Goal: Subscribe to service/newsletter

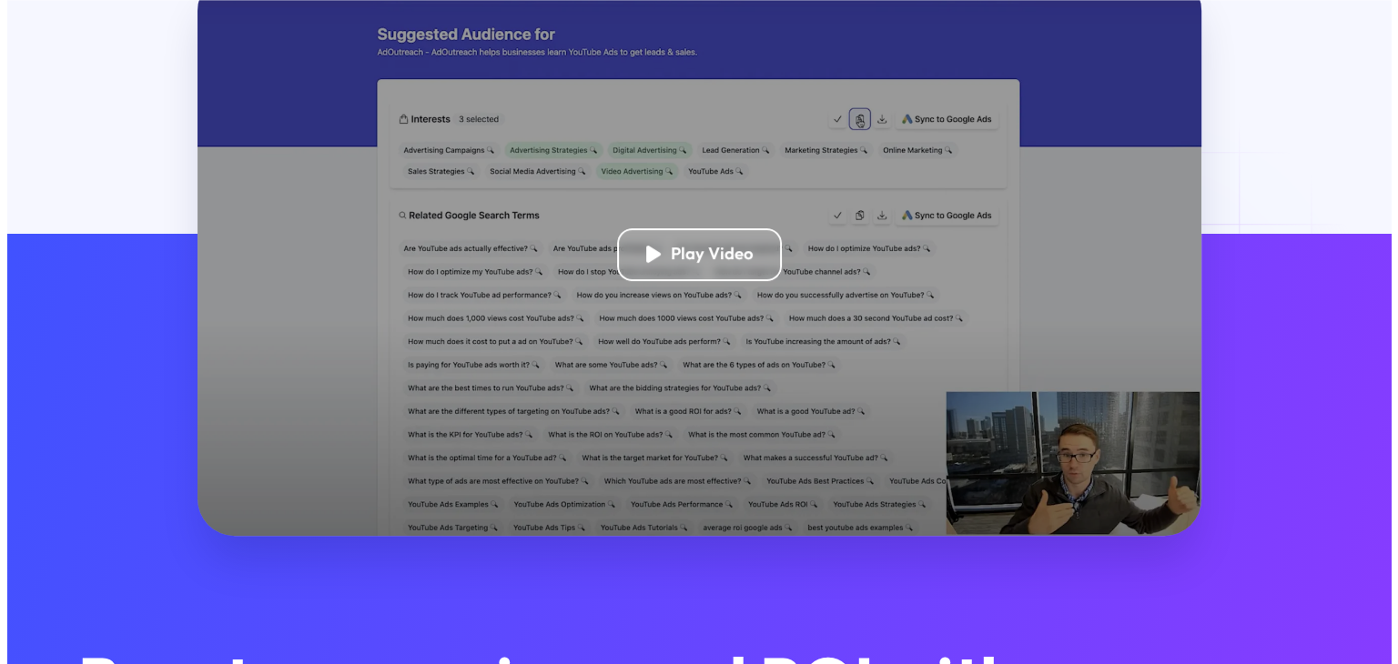
scroll to position [546, 0]
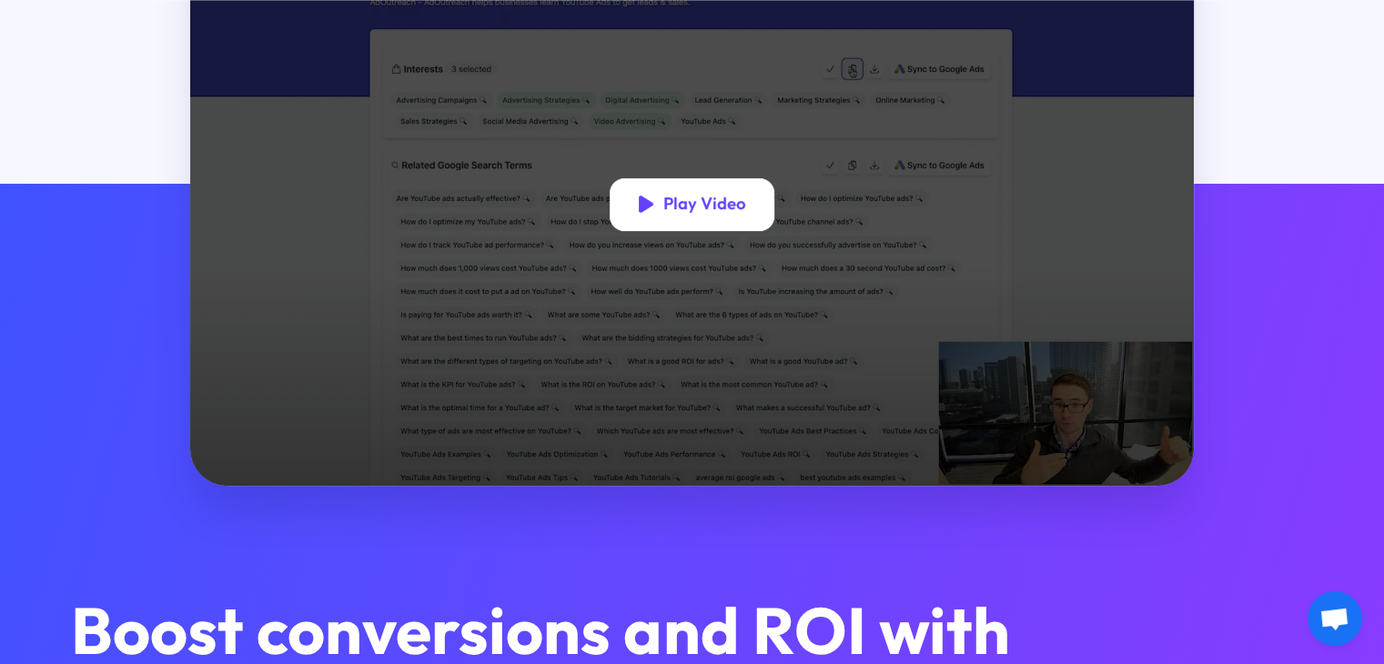
click at [691, 213] on div "Play Video" at bounding box center [704, 204] width 82 height 21
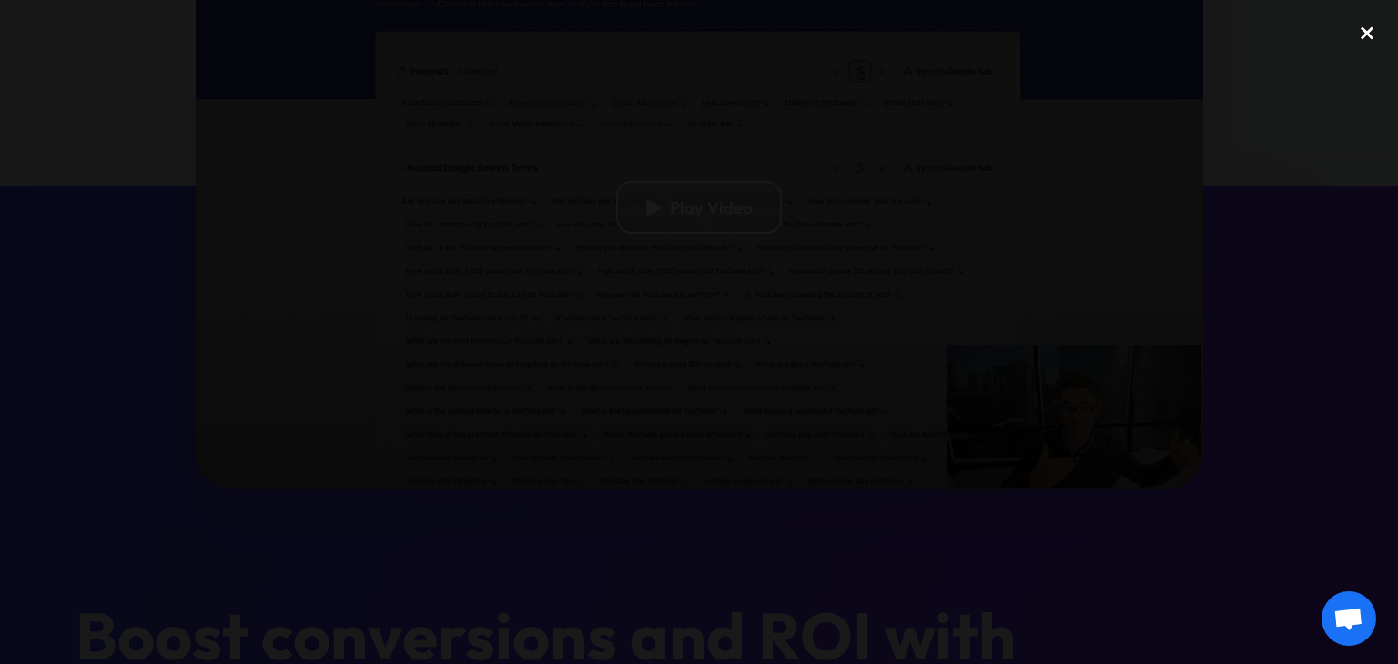
click at [1365, 24] on div "close lightbox" at bounding box center [1367, 34] width 62 height 40
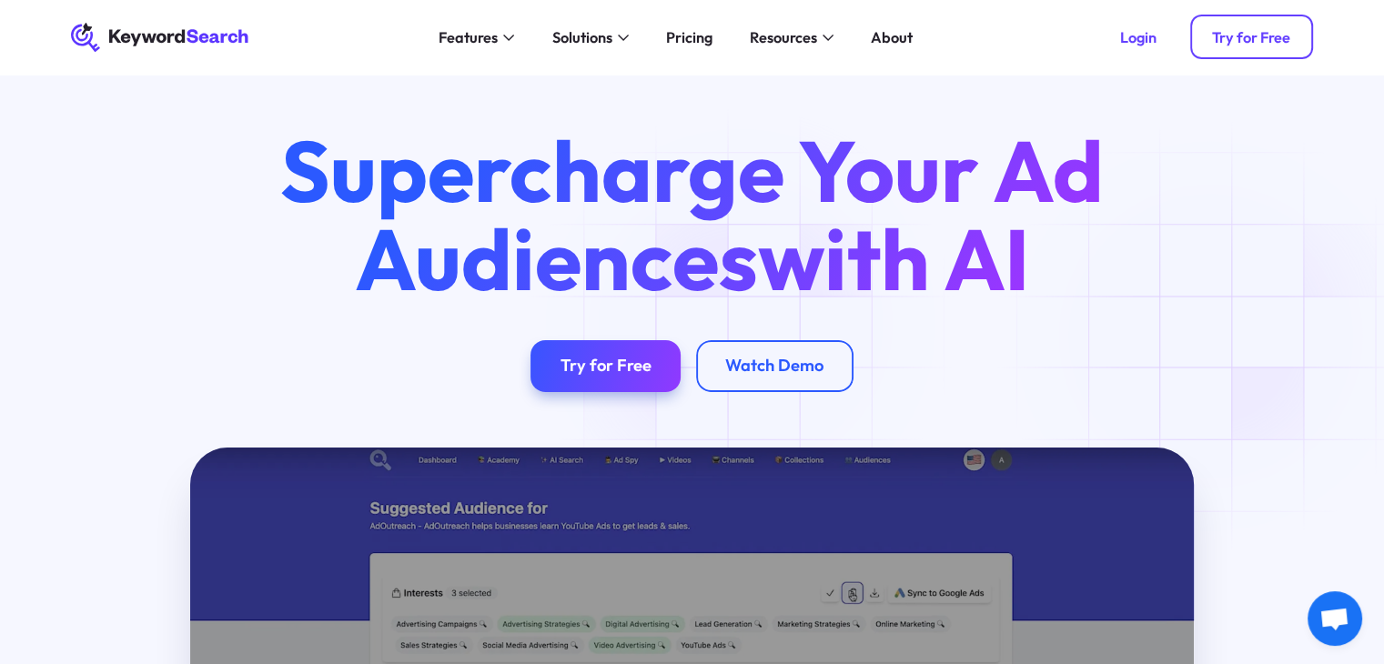
scroll to position [16, 0]
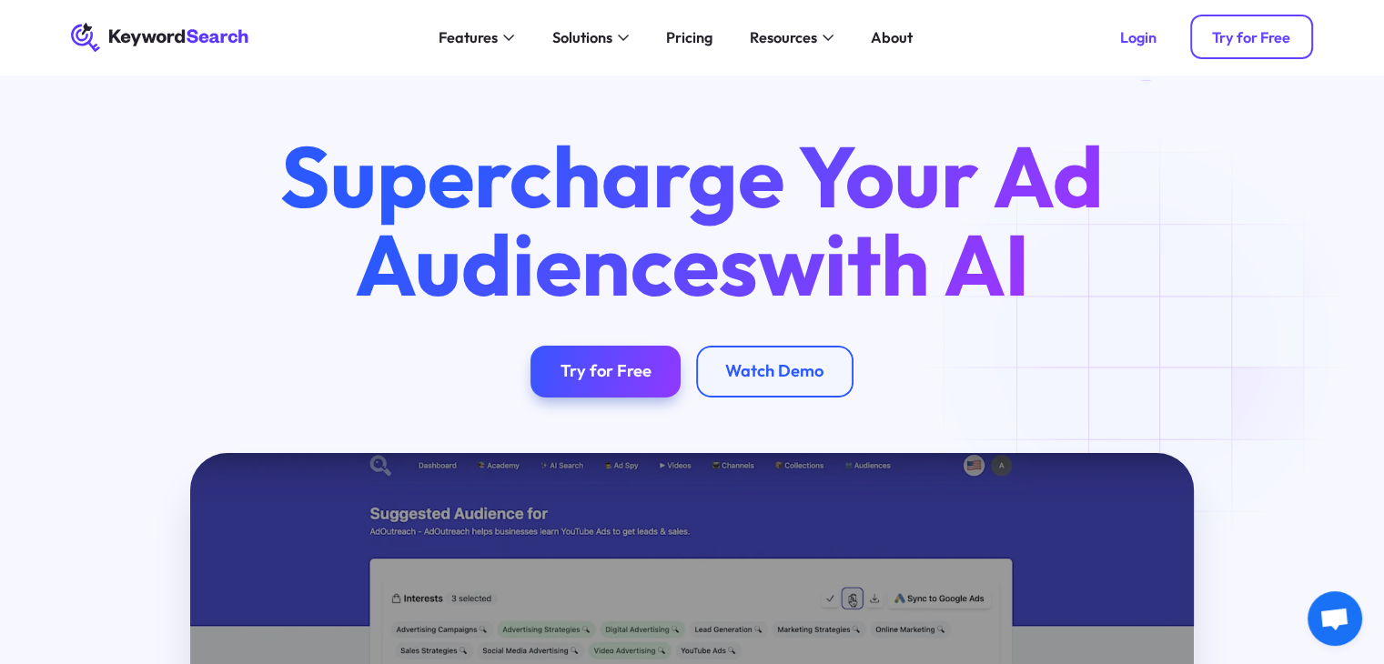
click at [1263, 39] on div "Try for Free" at bounding box center [1251, 37] width 78 height 18
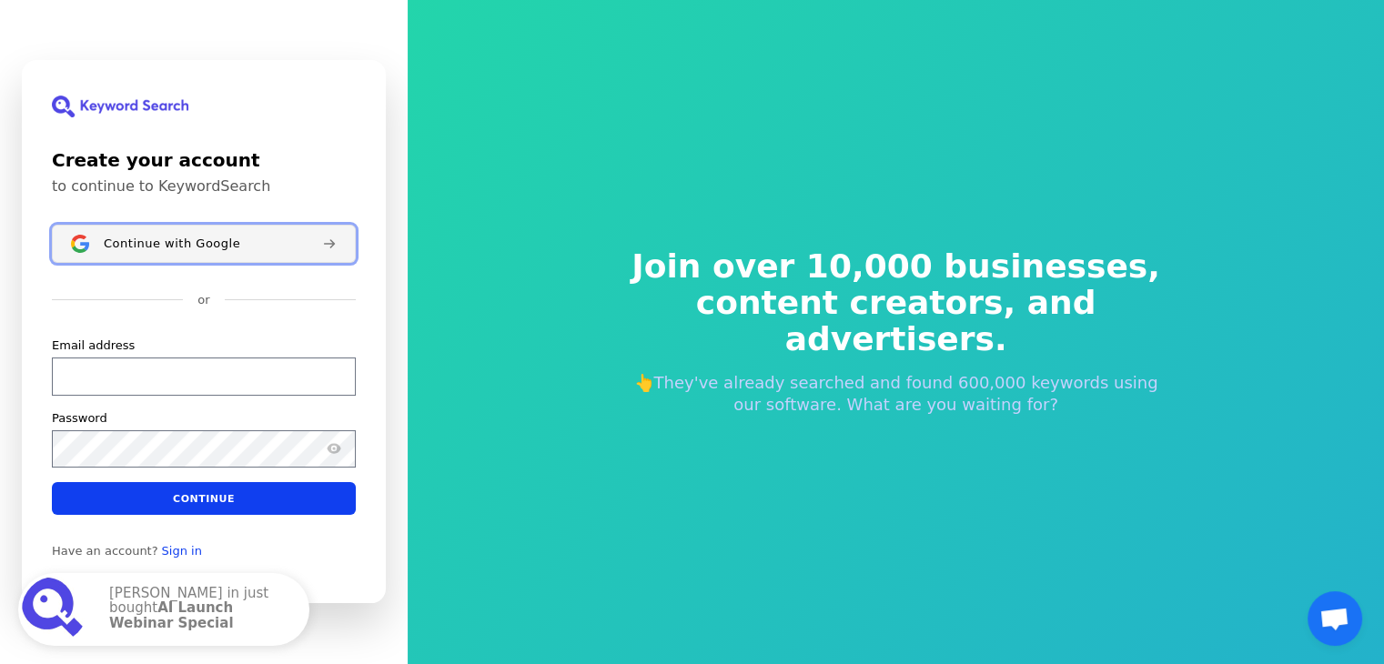
click at [154, 239] on span "Continue with Google" at bounding box center [172, 244] width 136 height 15
